Goal: Use online tool/utility: Use online tool/utility

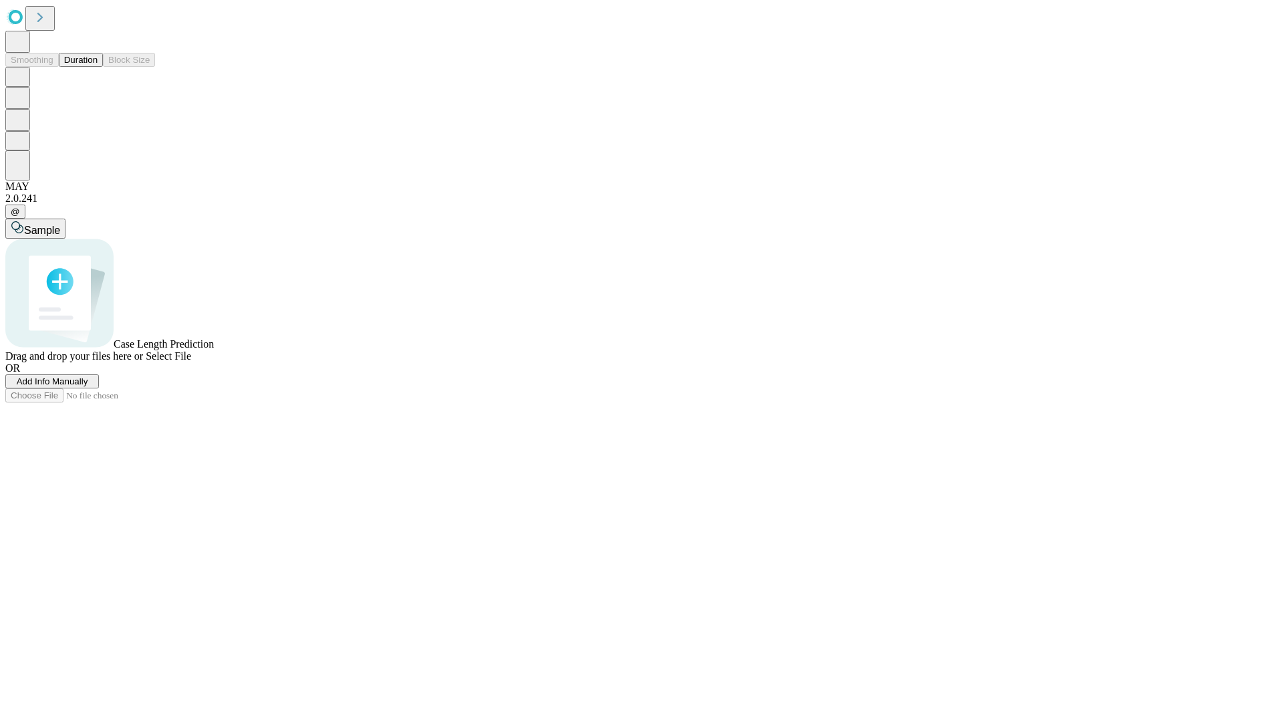
click at [191, 361] on span "Select File" at bounding box center [168, 355] width 45 height 11
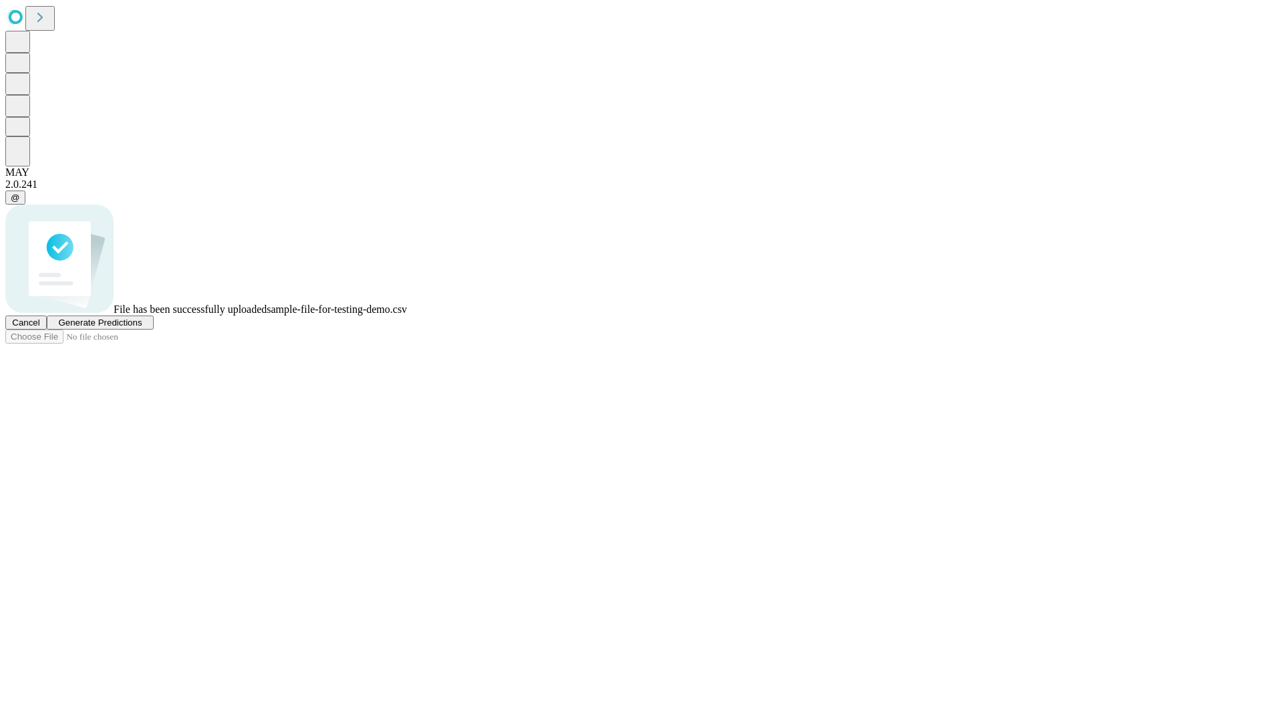
click at [142, 327] on span "Generate Predictions" at bounding box center [100, 322] width 84 height 10
